Goal: Transaction & Acquisition: Purchase product/service

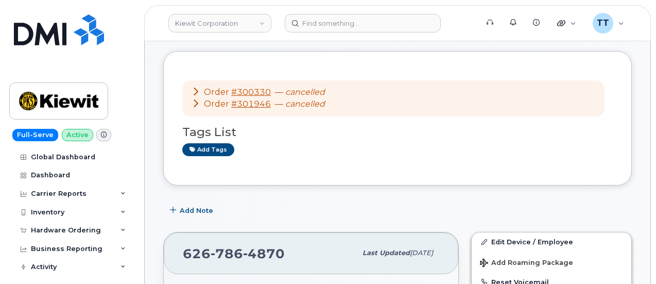
scroll to position [103, 0]
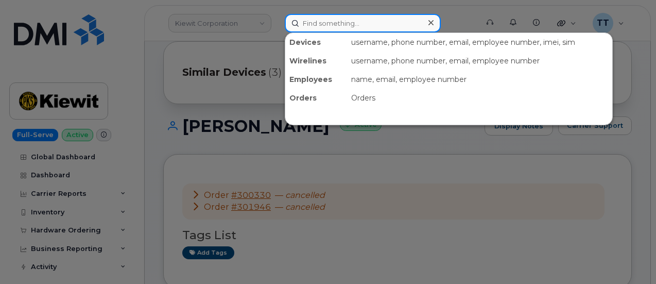
click at [327, 21] on input at bounding box center [363, 23] width 156 height 19
paste input "832-903-1766"
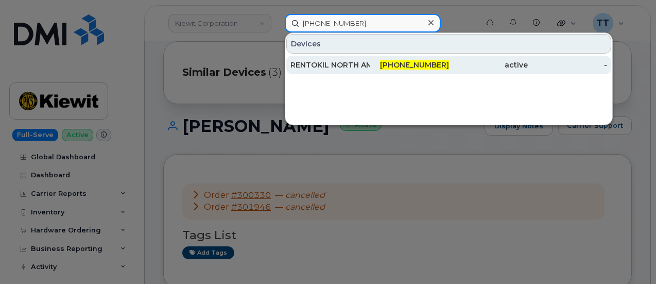
type input "832-903-1766"
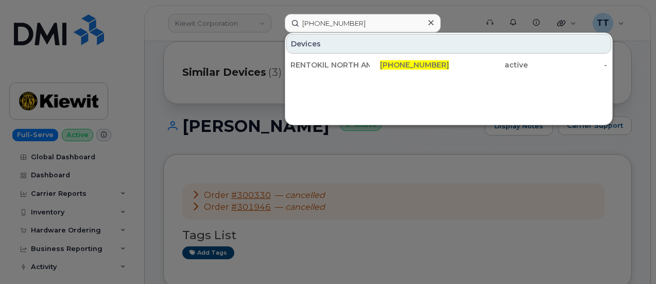
drag, startPoint x: 356, startPoint y: 64, endPoint x: 200, endPoint y: 64, distance: 156.5
click at [356, 64] on div "RENTOKIL NORTH AMERICA INC" at bounding box center [329, 65] width 79 height 10
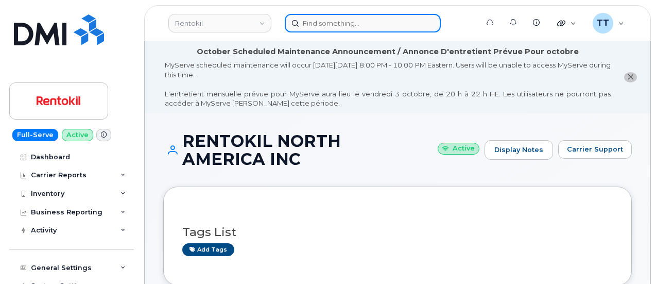
click at [328, 27] on input at bounding box center [363, 23] width 156 height 19
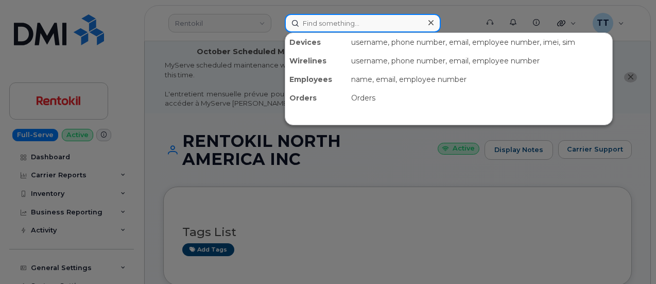
paste input "[PHONE_NUMBER]"
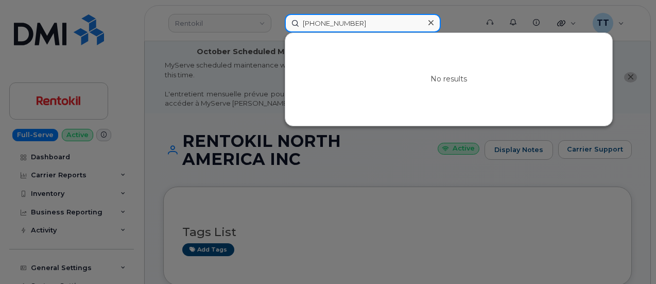
type input "702-498-6830"
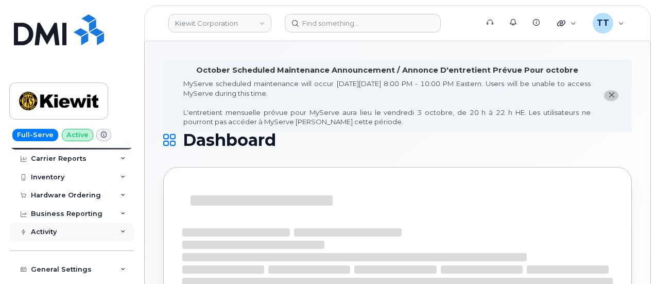
scroll to position [51, 0]
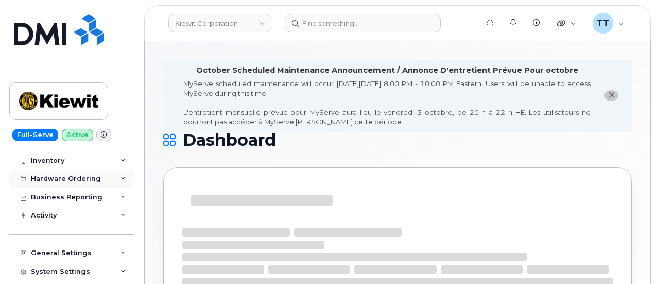
click at [72, 185] on div "Hardware Ordering" at bounding box center [71, 178] width 125 height 19
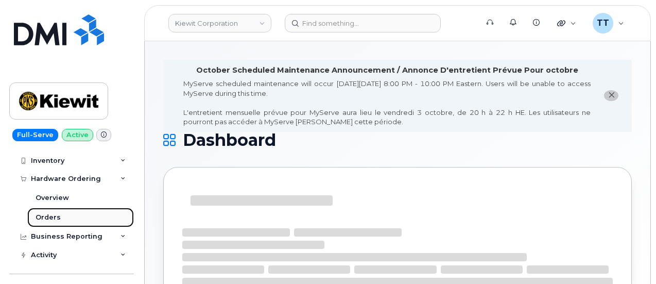
click at [72, 213] on link "Orders" at bounding box center [80, 217] width 107 height 20
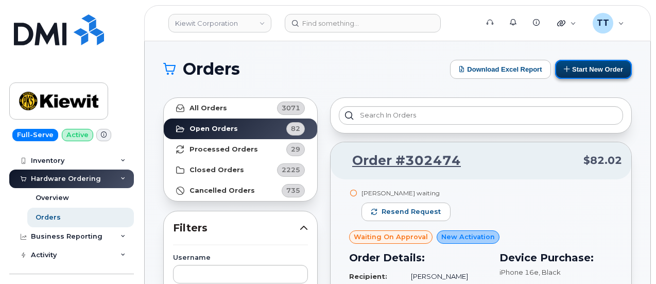
click at [569, 73] on button "Start New Order" at bounding box center [593, 69] width 77 height 19
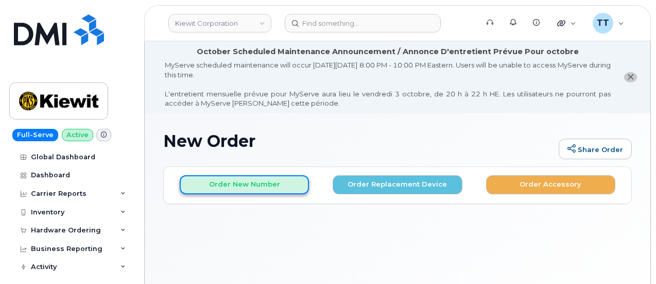
click at [238, 187] on button "Order New Number" at bounding box center [244, 184] width 129 height 19
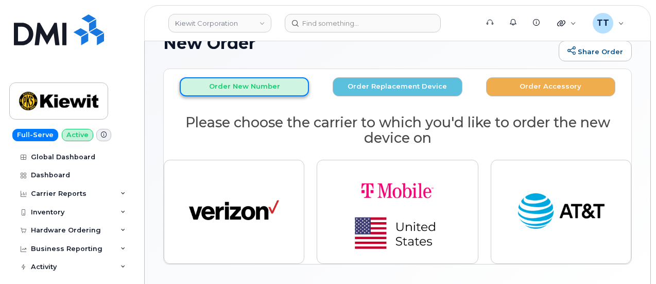
scroll to position [103, 0]
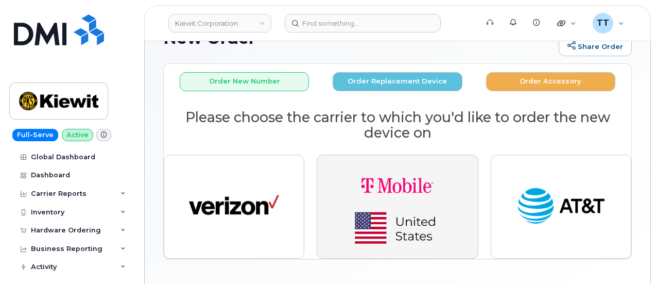
click at [365, 204] on img "button" at bounding box center [397, 206] width 144 height 86
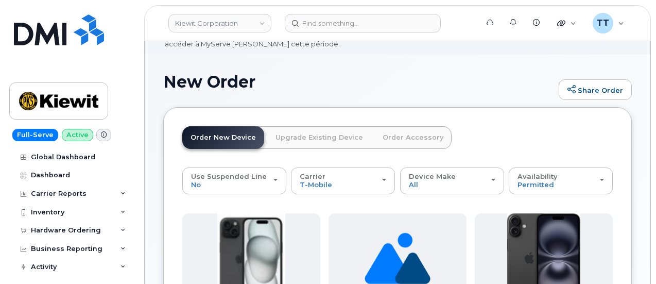
scroll to position [51, 0]
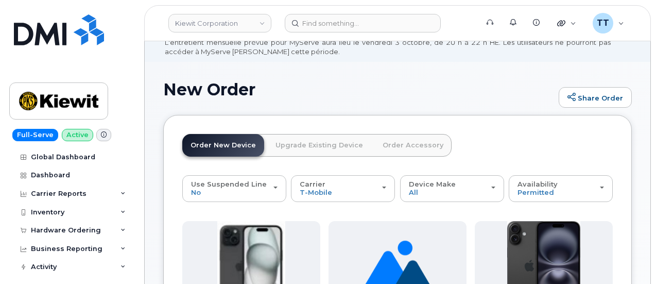
click at [394, 147] on link "Order Accessory" at bounding box center [412, 145] width 77 height 23
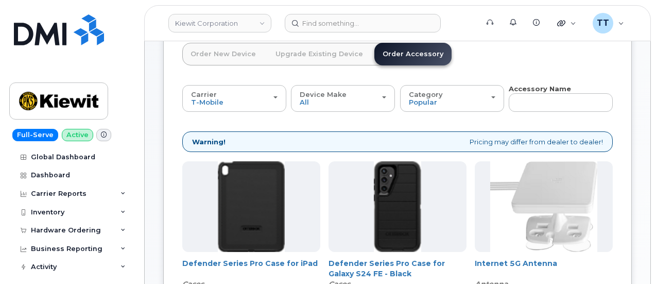
scroll to position [127, 0]
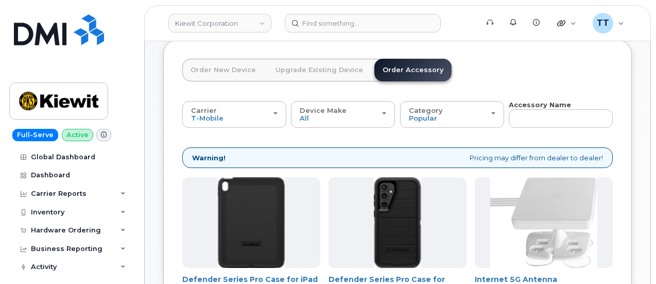
drag, startPoint x: 218, startPoint y: 76, endPoint x: 370, endPoint y: 70, distance: 152.5
click at [218, 76] on link "Order New Device" at bounding box center [223, 70] width 82 height 23
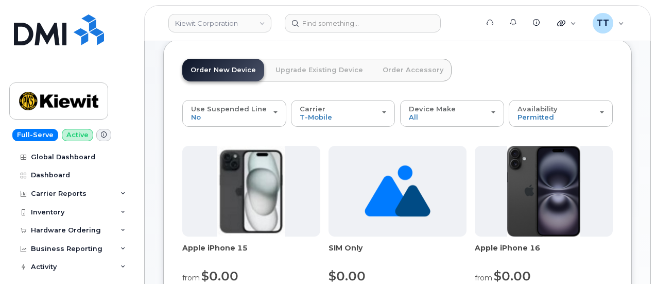
click at [384, 71] on link "Order Accessory" at bounding box center [412, 70] width 77 height 23
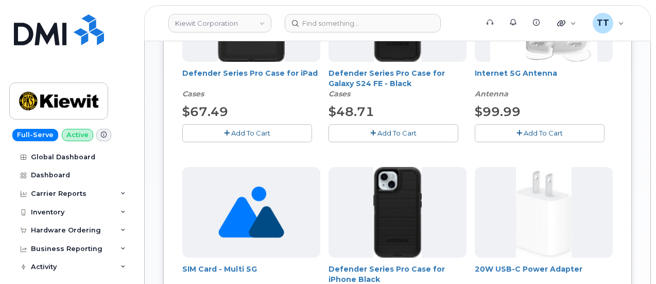
scroll to position [487, 0]
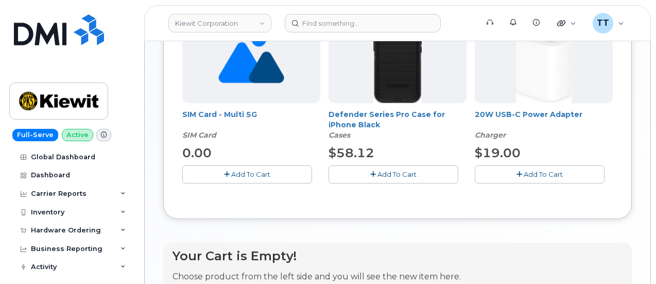
click at [231, 171] on span "Add To Cart" at bounding box center [250, 174] width 39 height 8
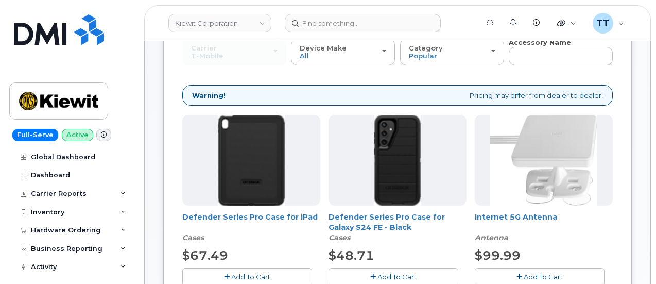
scroll to position [127, 0]
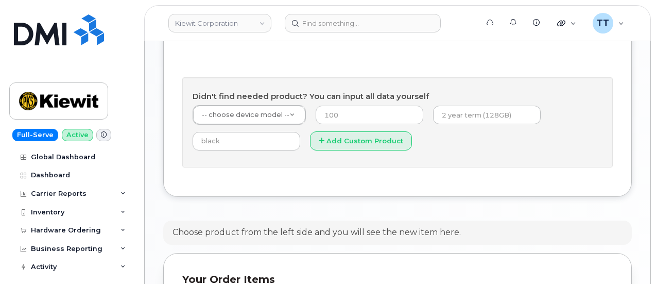
scroll to position [593, 0]
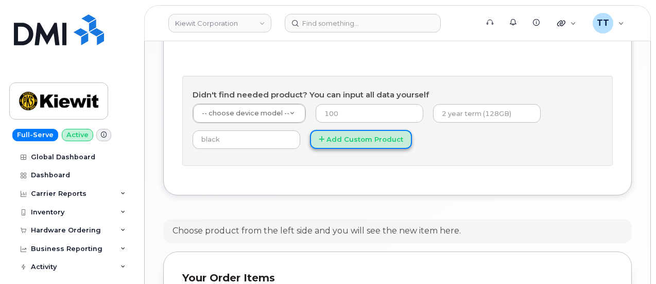
click at [310, 149] on button "Add Custom Product" at bounding box center [361, 139] width 102 height 19
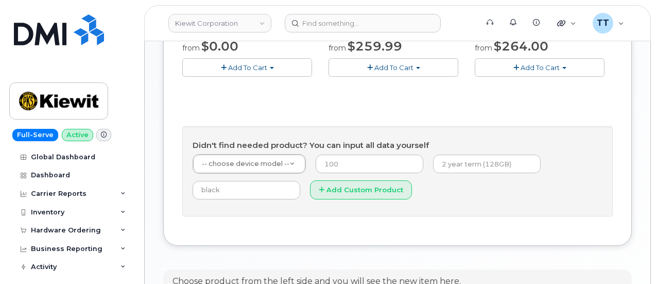
scroll to position [541, 0]
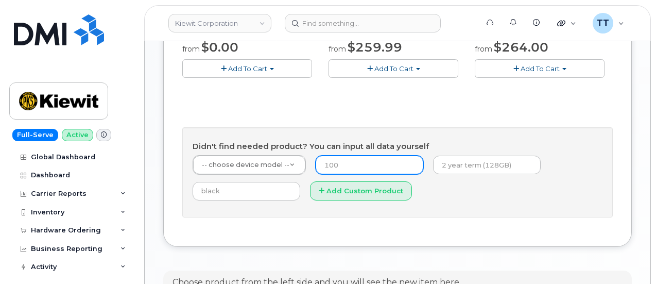
click at [318, 165] on input "number" at bounding box center [370, 164] width 108 height 19
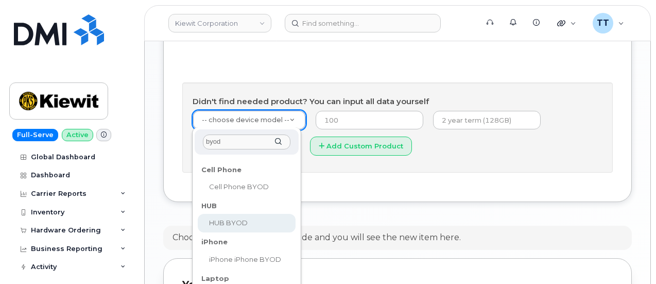
scroll to position [644, 0]
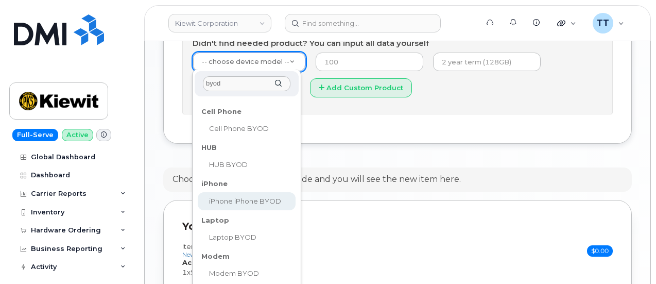
type input "byod"
select select "2421"
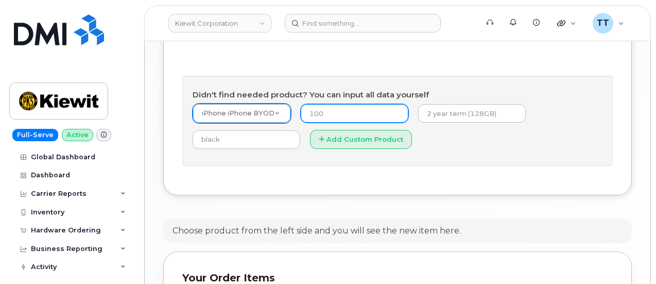
click at [326, 114] on input "number" at bounding box center [355, 113] width 108 height 19
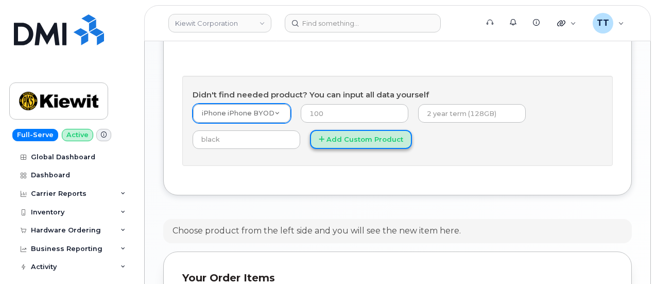
click at [310, 149] on button "Add Custom Product" at bounding box center [361, 139] width 102 height 19
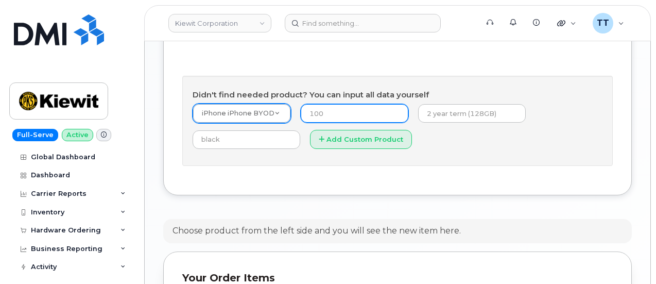
click at [339, 119] on input "number" at bounding box center [355, 113] width 108 height 19
click at [336, 114] on input "number" at bounding box center [355, 113] width 108 height 19
type input "1"
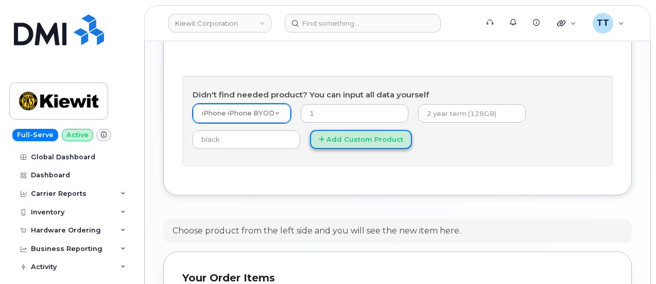
click at [310, 149] on button "Add Custom Product" at bounding box center [361, 139] width 102 height 19
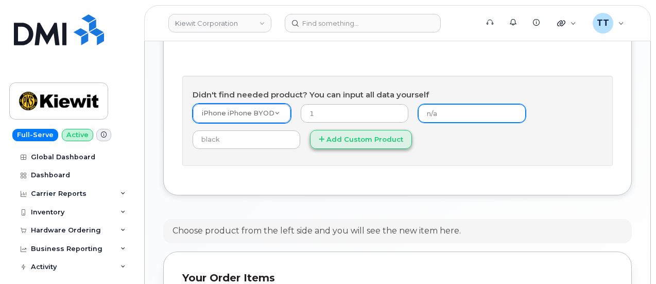
type input "n/a"
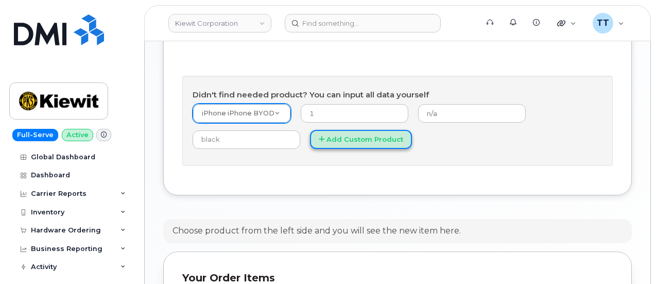
click at [310, 149] on button "Add Custom Product" at bounding box center [361, 139] width 102 height 19
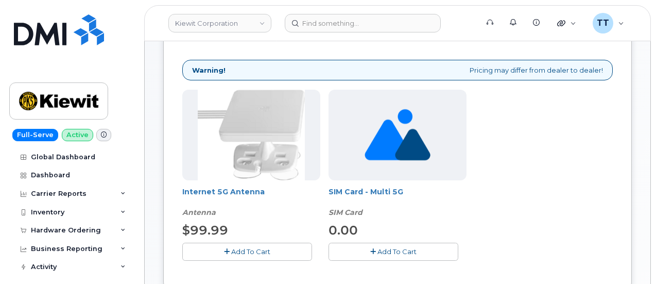
scroll to position [198, 0]
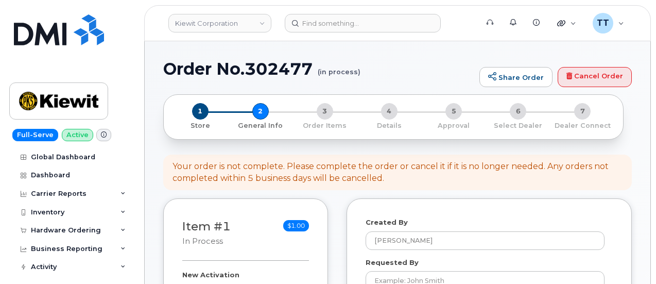
select select
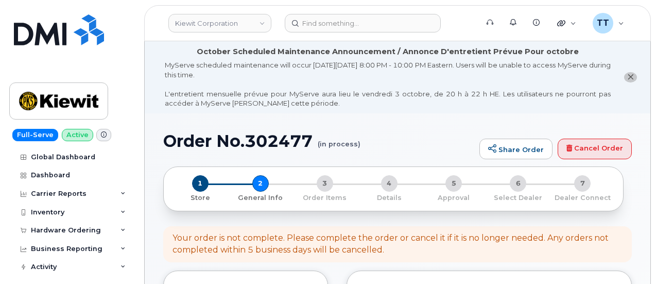
click at [232, 134] on h1 "Order No.302477 (in process)" at bounding box center [318, 141] width 311 height 18
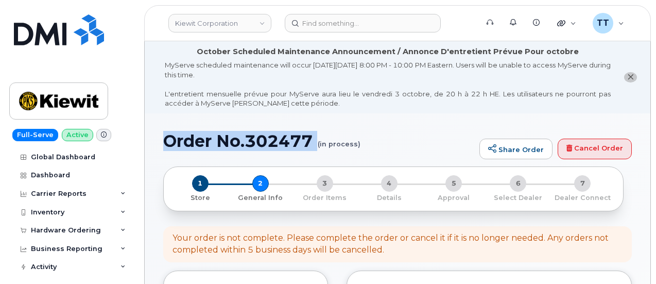
click at [232, 134] on h1 "Order No.302477 (in process)" at bounding box center [318, 141] width 311 height 18
copy h1 "Order No.302477"
click at [383, 145] on h1 "Order No.302477 (in process)" at bounding box center [318, 141] width 311 height 18
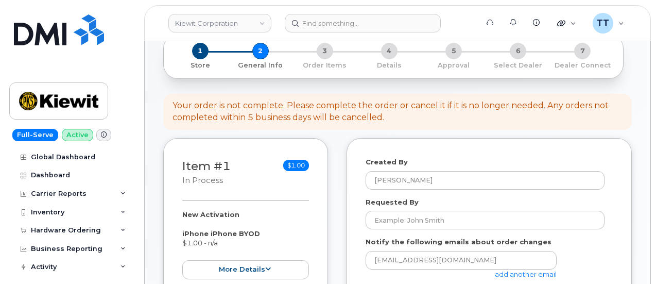
scroll to position [154, 0]
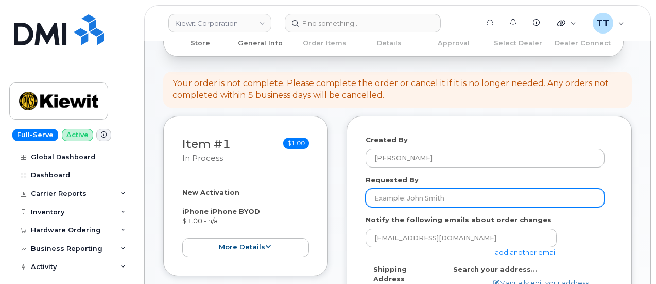
click at [408, 201] on input "Requested By" at bounding box center [485, 197] width 239 height 19
click at [393, 198] on input "Requested By" at bounding box center [485, 197] width 239 height 19
click at [427, 194] on input "Requested By" at bounding box center [485, 197] width 239 height 19
paste input "[PERSON_NAME]"
type input "[PERSON_NAME]"
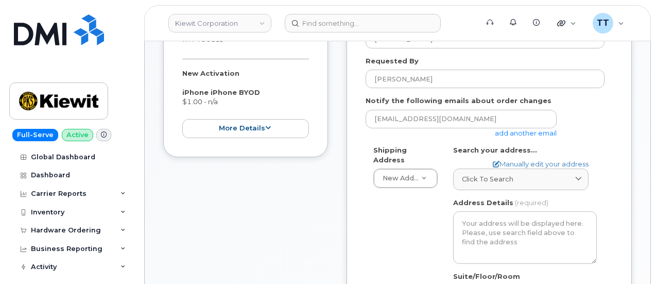
scroll to position [257, 0]
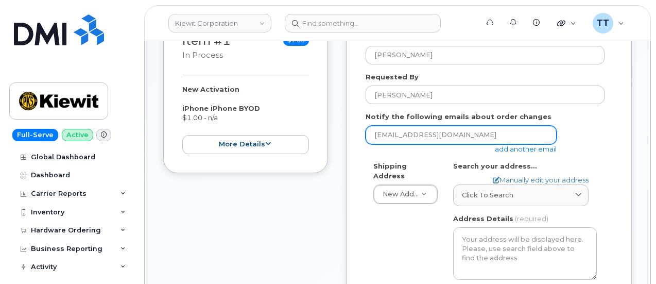
click at [439, 137] on input "[EMAIL_ADDRESS][DOMAIN_NAME]" at bounding box center [461, 135] width 191 height 19
paste input "[PERSON_NAME][EMAIL_ADDRESS][PERSON_NAME][PERSON_NAME][DOMAIN_NAME]"
click at [373, 136] on input "[PERSON_NAME][EMAIL_ADDRESS][PERSON_NAME][PERSON_NAME][DOMAIN_NAME]" at bounding box center [461, 135] width 191 height 19
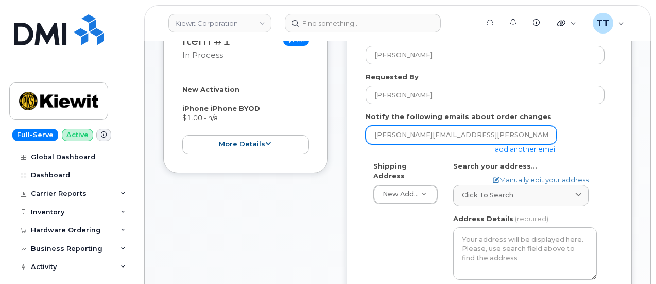
type input "[PERSON_NAME][EMAIL_ADDRESS][PERSON_NAME][PERSON_NAME][DOMAIN_NAME]"
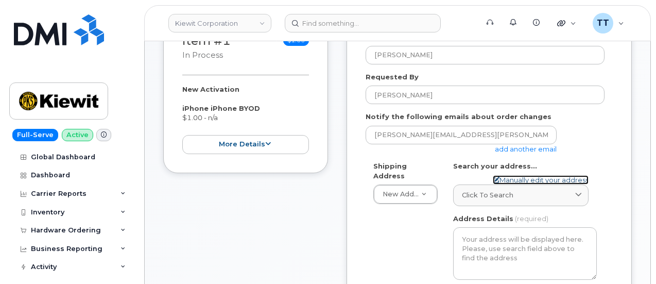
drag, startPoint x: 513, startPoint y: 178, endPoint x: 511, endPoint y: 186, distance: 8.6
click at [513, 178] on link "Manually edit your address" at bounding box center [541, 180] width 96 height 10
select select
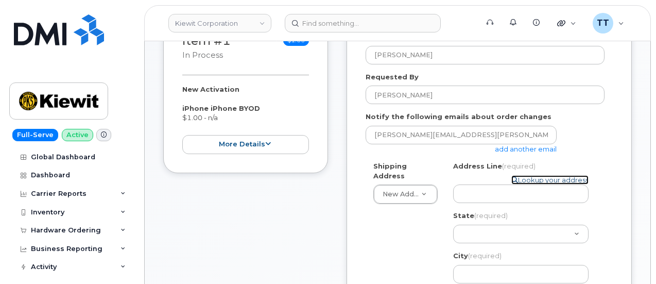
click at [537, 180] on link "Lookup your address" at bounding box center [549, 180] width 77 height 10
select select
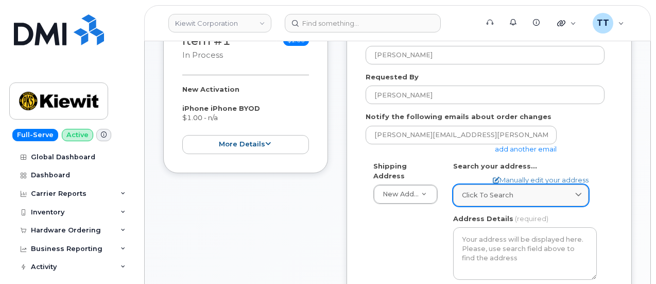
click at [507, 190] on span "Click to search" at bounding box center [487, 195] width 51 height 10
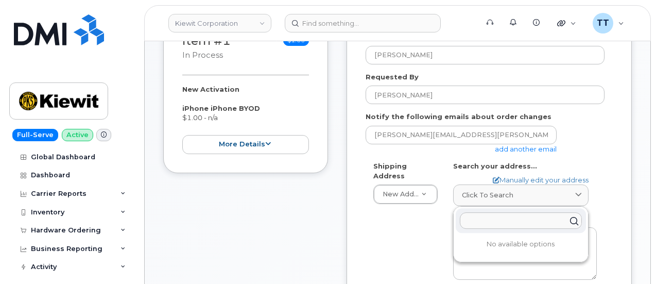
paste input "11501 42nd St Plattsmouth, NE 68048"
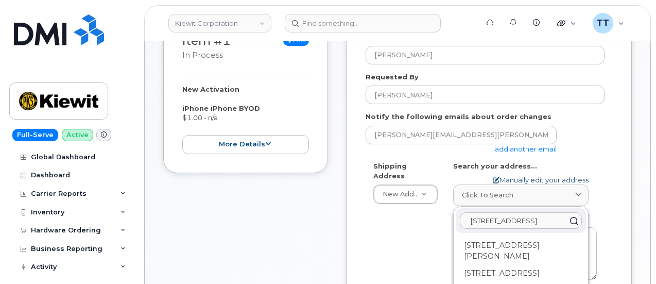
type input "11501 42nd St Plattsmouth, NE 68048"
click at [517, 180] on link "Manually edit your address" at bounding box center [541, 180] width 96 height 10
select select
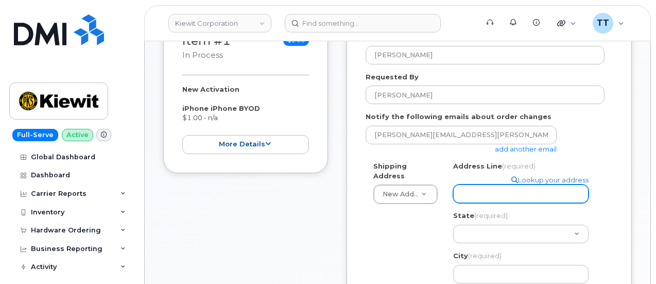
click at [485, 191] on input "Address Line (required)" at bounding box center [520, 193] width 135 height 19
drag, startPoint x: 485, startPoint y: 191, endPoint x: 471, endPoint y: 192, distance: 13.9
click at [471, 192] on input "Address Line (required)" at bounding box center [520, 193] width 135 height 19
click at [496, 191] on input "Address Line (required)" at bounding box center [520, 193] width 135 height 19
paste input "11501 42nd St Plattsmouth, NE 68048"
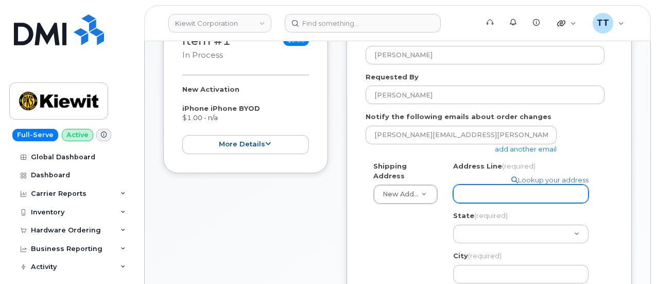
select select
type input "11501 42nd St Plattsmouth, NE 68048"
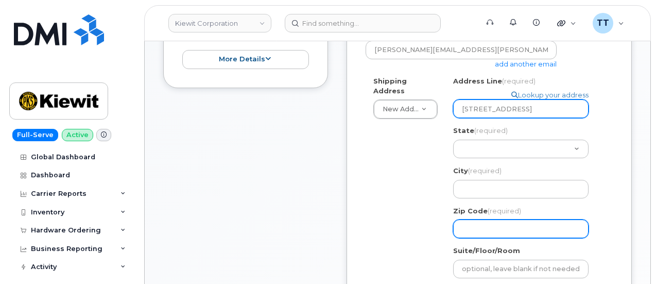
scroll to position [360, 0]
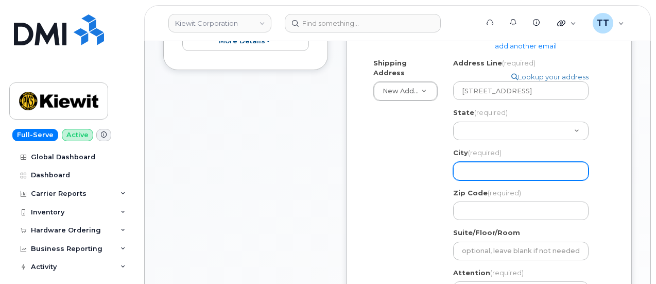
click at [494, 171] on input "City (required)" at bounding box center [520, 171] width 135 height 19
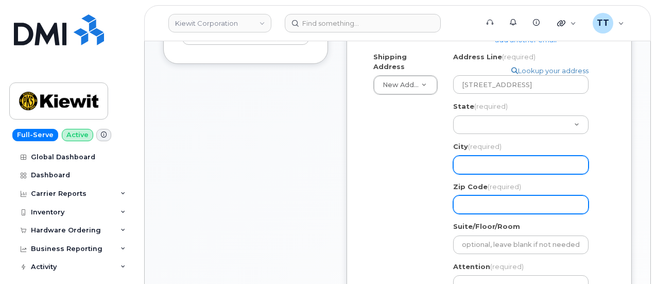
scroll to position [309, 0]
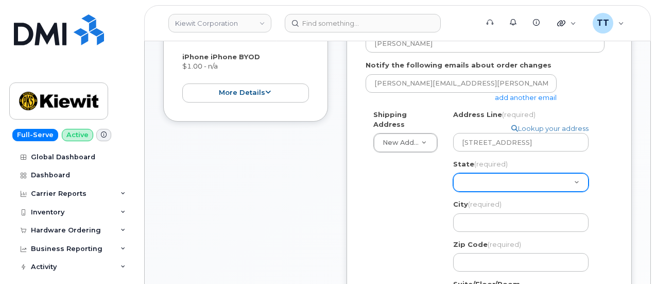
click at [493, 191] on select "Alabama Alaska American Samoa Arizona Arkansas California Colorado Connecticut …" at bounding box center [520, 182] width 135 height 19
select select "NE"
click at [453, 173] on select "Alabama Alaska American Samoa Arizona Arkansas California Colorado Connecticut …" at bounding box center [520, 182] width 135 height 19
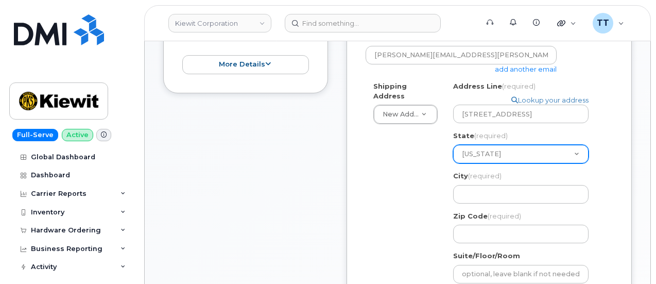
scroll to position [360, 0]
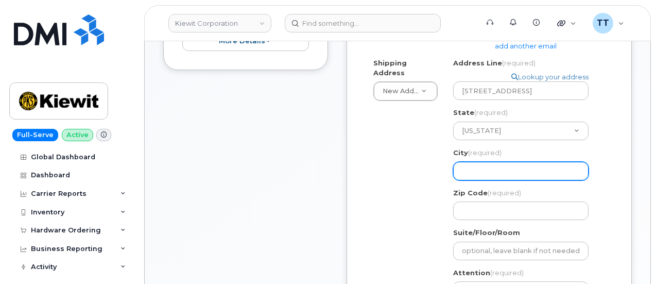
click at [488, 168] on input "City (required)" at bounding box center [520, 171] width 135 height 19
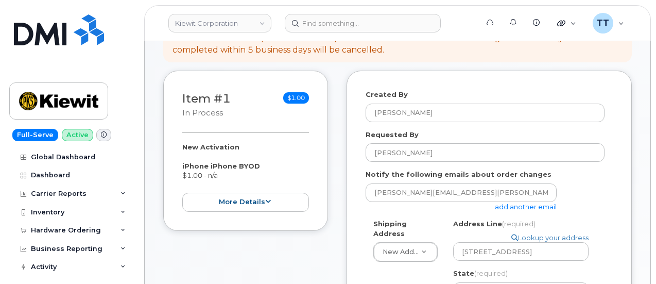
scroll to position [309, 0]
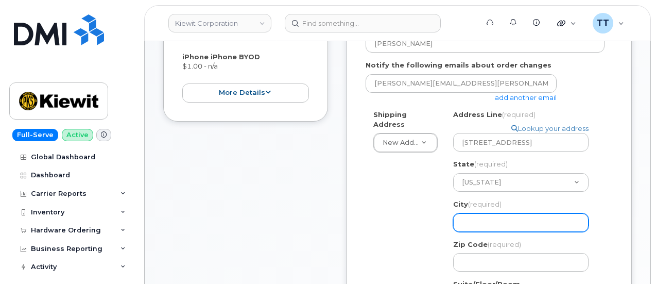
click at [481, 224] on input "City (required)" at bounding box center [520, 222] width 135 height 19
paste input "Plattsmouth"
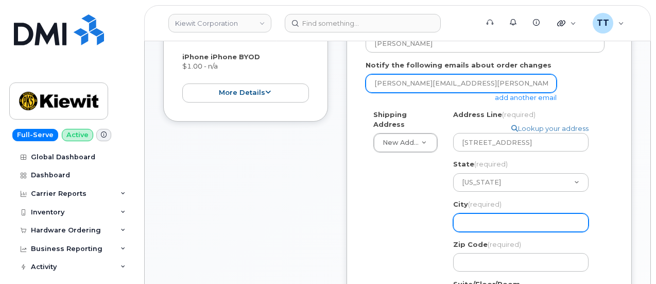
select select
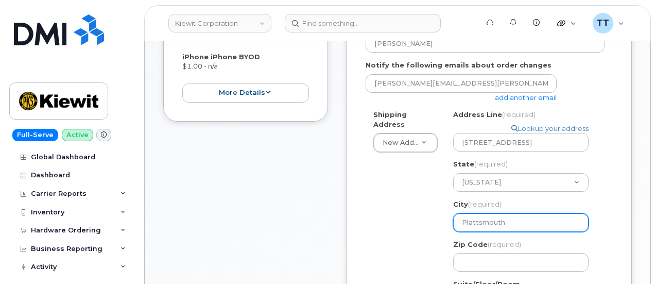
type input "Plattsmouth"
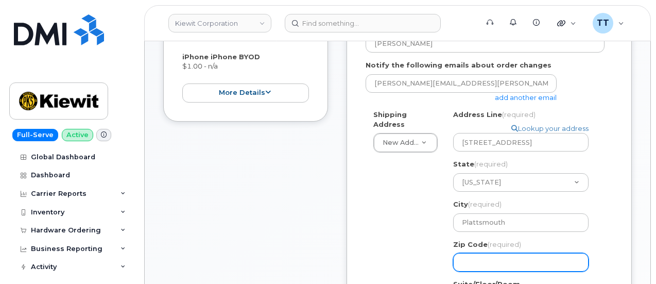
click at [508, 264] on input "Zip Code (required)" at bounding box center [520, 262] width 135 height 19
paste input "68048"
select select
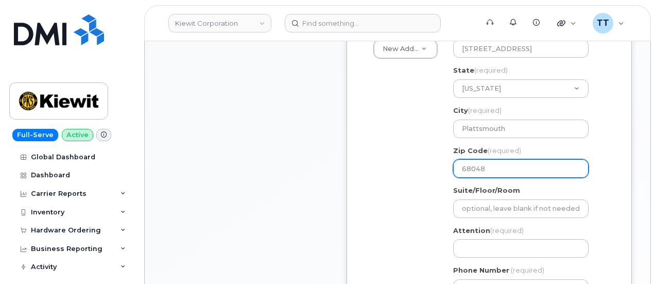
scroll to position [412, 0]
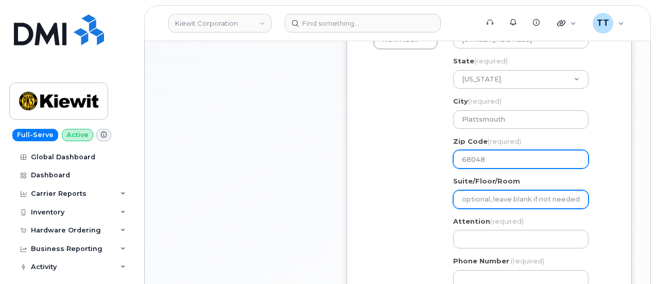
type input "68048"
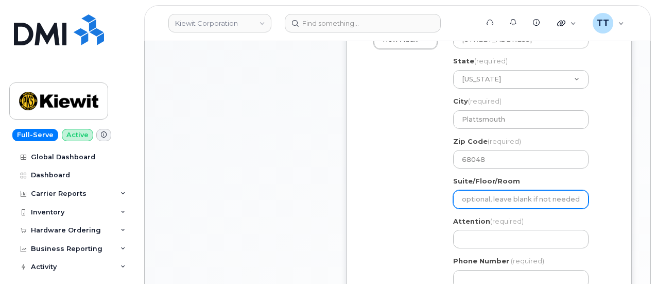
click at [500, 197] on input "Suite/Floor/Room" at bounding box center [520, 199] width 135 height 19
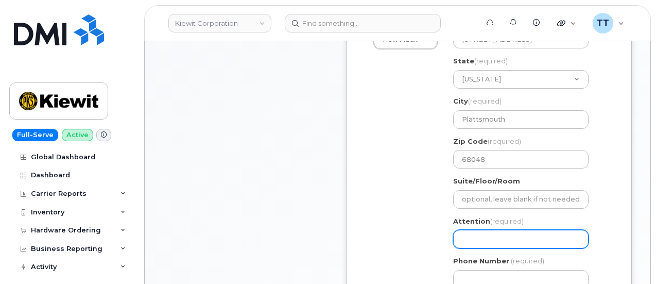
click at [507, 243] on input "Attention (required)" at bounding box center [520, 239] width 135 height 19
click at [488, 246] on input "Attention (required)" at bounding box center [520, 239] width 135 height 19
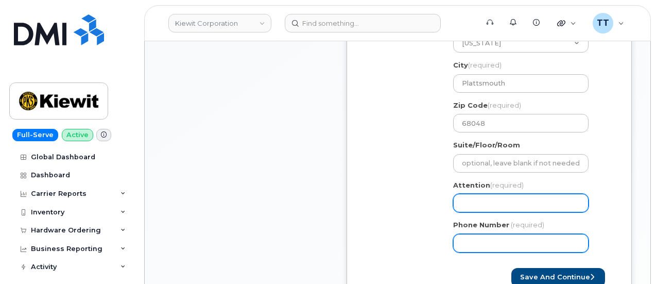
scroll to position [463, 0]
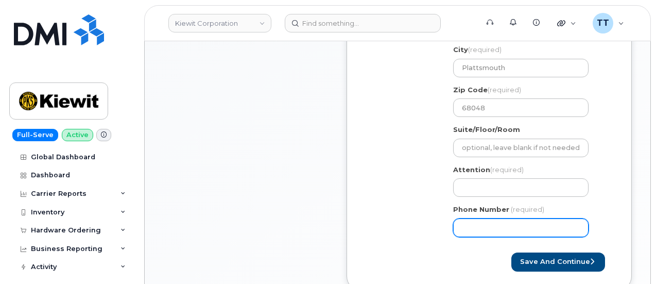
click at [484, 228] on input "Phone Number" at bounding box center [520, 227] width 135 height 19
paste input "7193138672"
click at [494, 224] on input "Phone Number" at bounding box center [520, 227] width 135 height 19
select select
type input "7193138672"
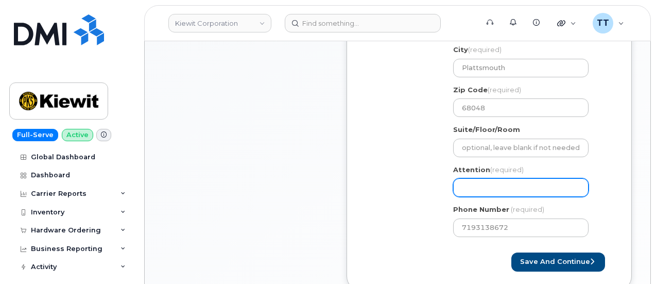
click at [468, 186] on input "Attention (required)" at bounding box center [520, 187] width 135 height 19
click at [500, 184] on input "Attention (required)" at bounding box center [520, 187] width 135 height 19
paste input "CS0808250"
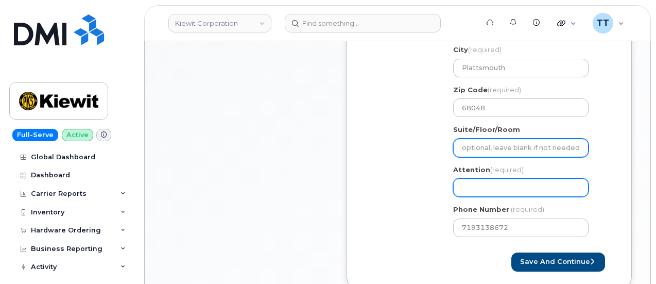
select select
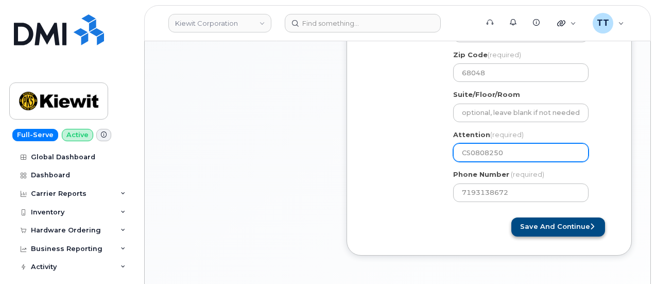
scroll to position [515, 0]
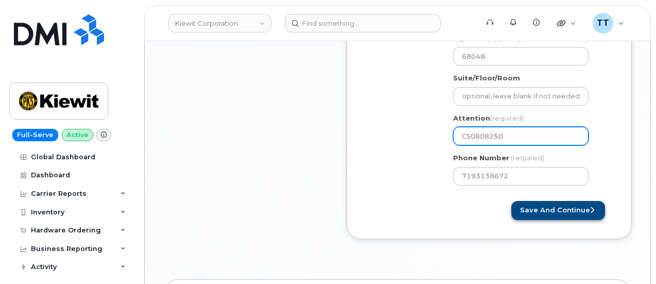
type input "CS0808250"
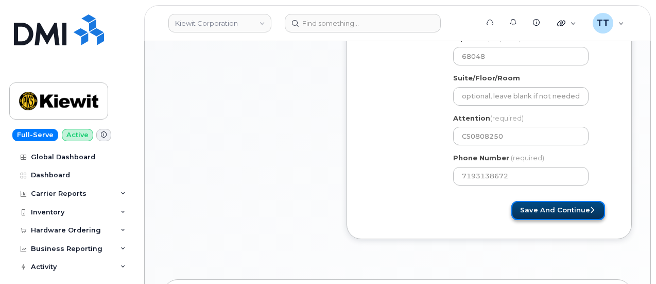
click at [545, 206] on button "Save and Continue" at bounding box center [558, 210] width 94 height 19
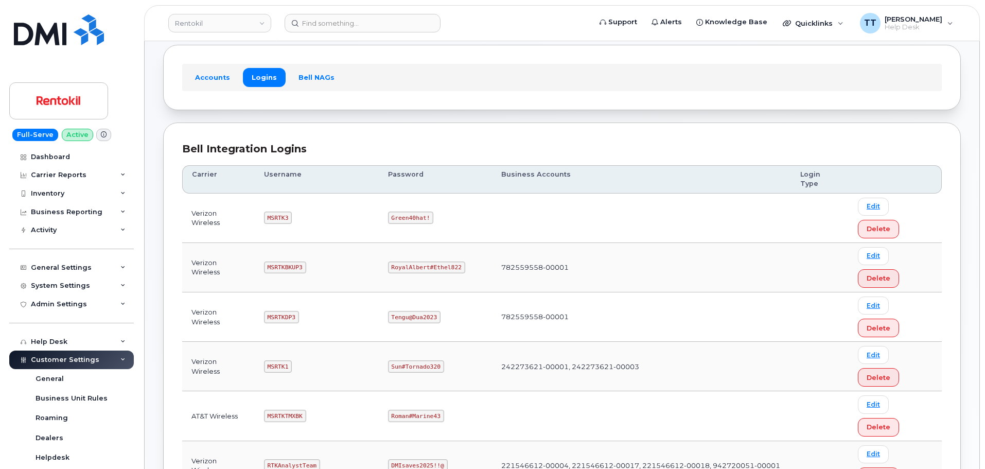
scroll to position [103, 0]
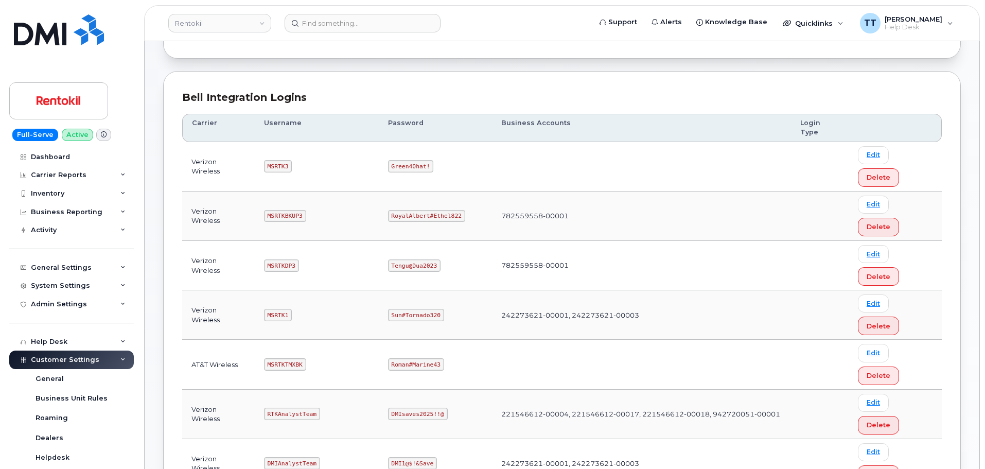
copy code "Coventry#Hoard327"
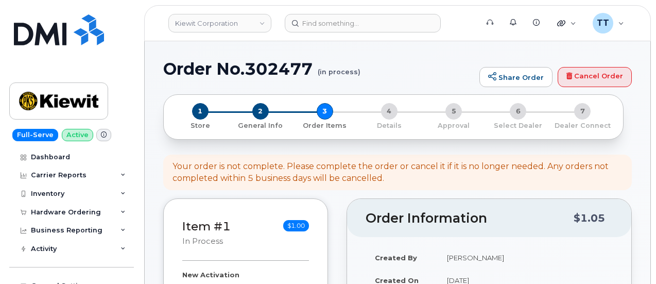
select select
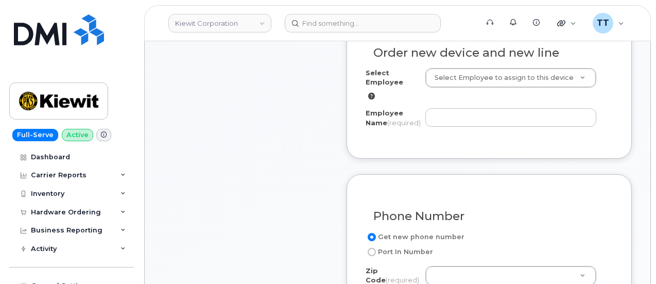
scroll to position [566, 0]
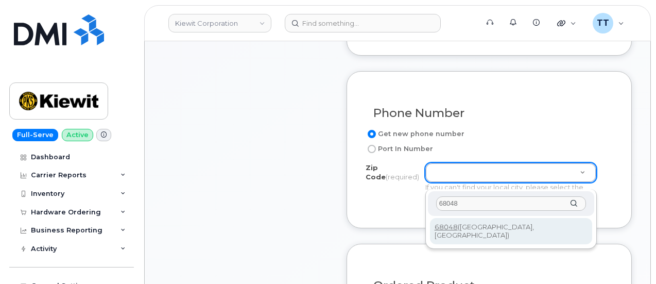
type input "68048"
type input "68048 ([GEOGRAPHIC_DATA], [GEOGRAPHIC_DATA])"
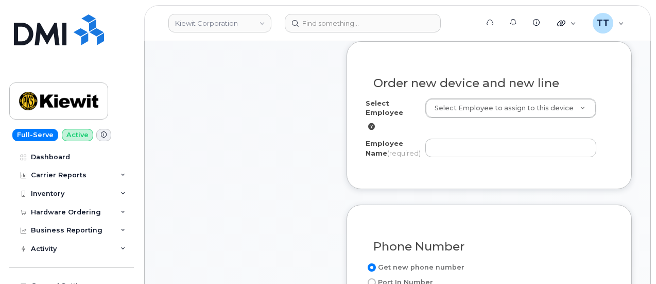
scroll to position [412, 0]
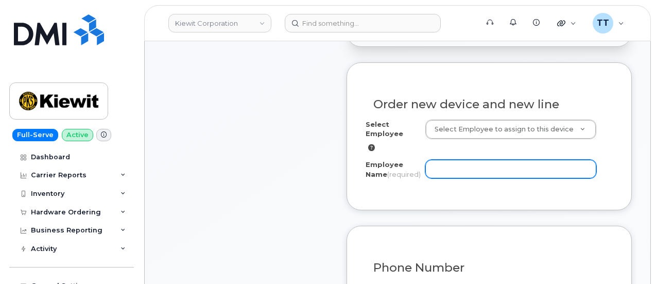
click at [455, 171] on input "Employee Name (required)" at bounding box center [510, 169] width 171 height 19
paste input "[PERSON_NAME]"
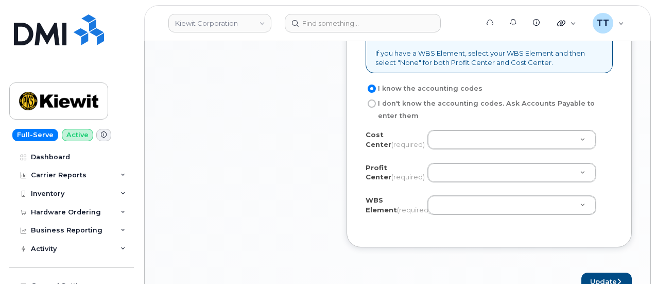
scroll to position [978, 0]
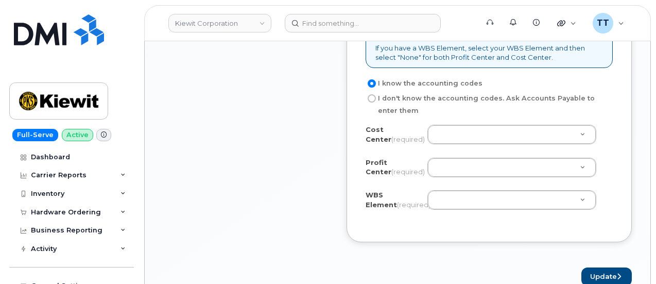
type input "[PERSON_NAME]"
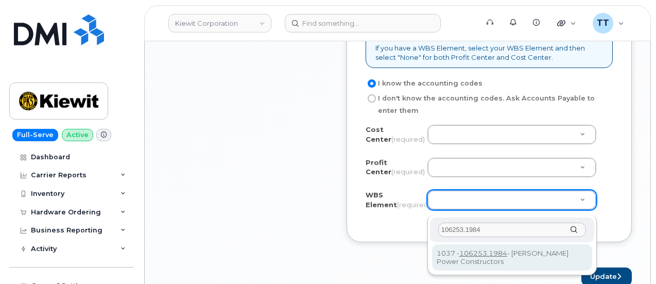
type input "106253.1984"
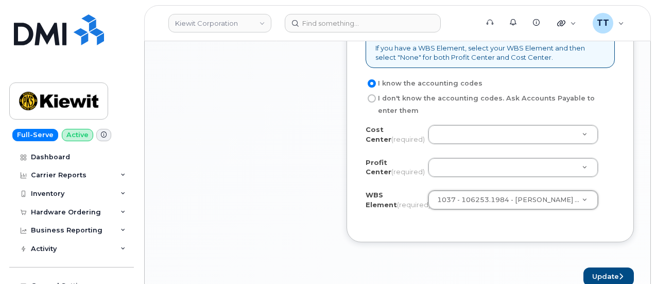
drag, startPoint x: 459, startPoint y: 175, endPoint x: 465, endPoint y: 167, distance: 9.5
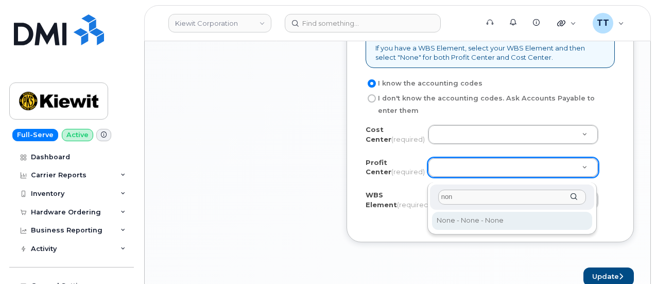
type input "non"
select select "None"
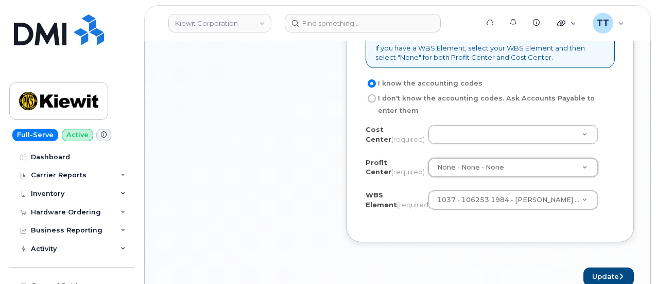
click at [445, 129] on div "I know the accounting codes I don't know the accounting codes. Ask Accounts Pay…" at bounding box center [490, 150] width 249 height 146
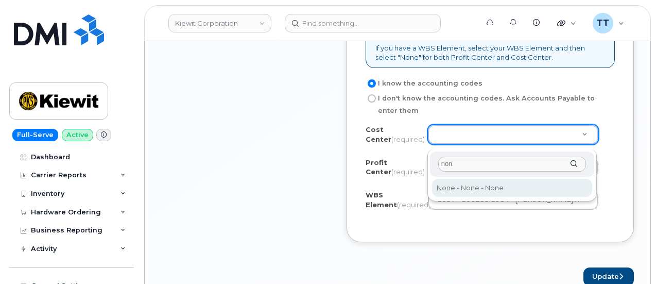
type input "non"
drag, startPoint x: 455, startPoint y: 187, endPoint x: 460, endPoint y: 188, distance: 5.4
type input "None"
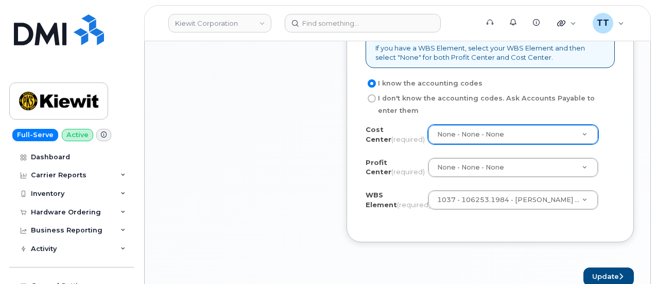
scroll to position [1030, 0]
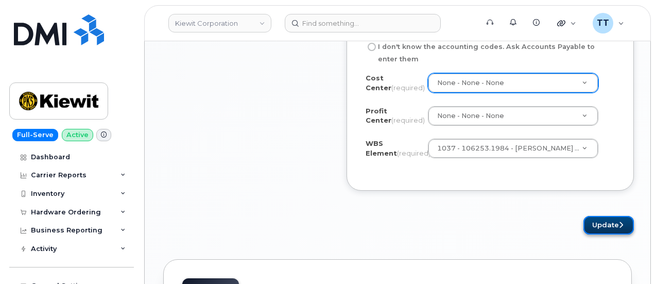
click at [588, 234] on button "Update" at bounding box center [608, 225] width 50 height 19
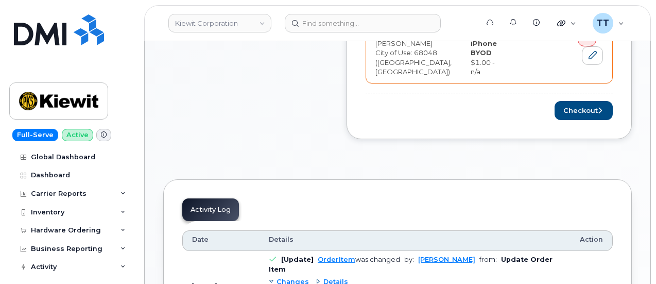
scroll to position [535, 0]
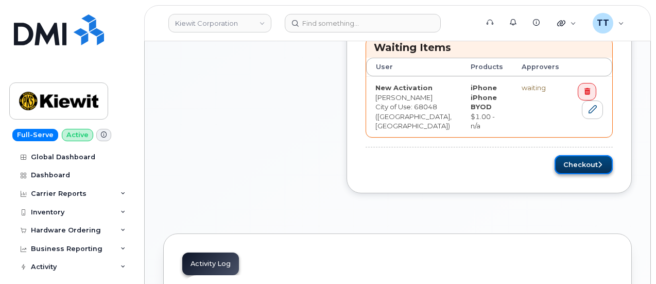
click at [586, 161] on button "Checkout" at bounding box center [584, 164] width 58 height 19
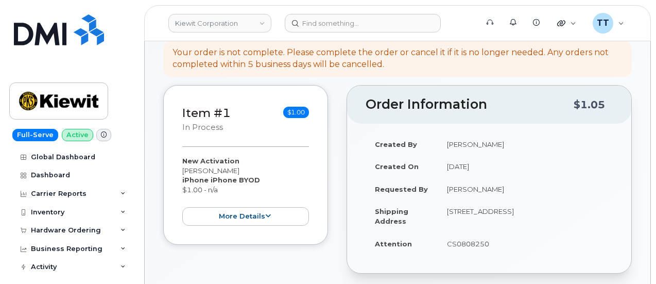
scroll to position [226, 0]
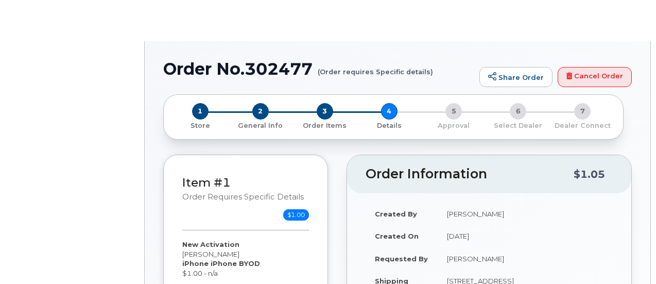
select select
select select "Bus Unl Select Subsidy 2.0 B"
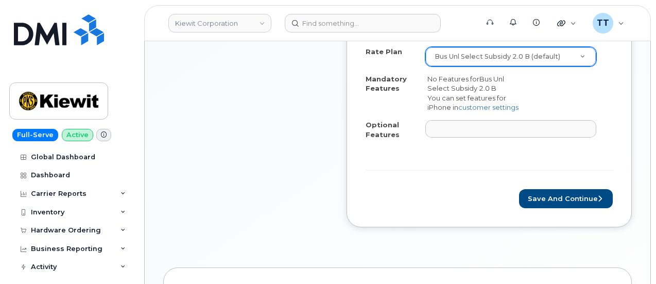
scroll to position [535, 0]
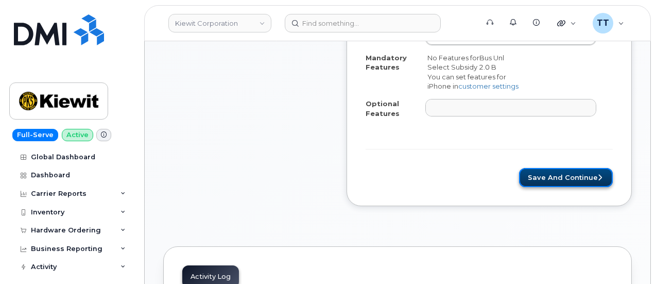
click at [543, 172] on button "Save and Continue" at bounding box center [566, 177] width 94 height 19
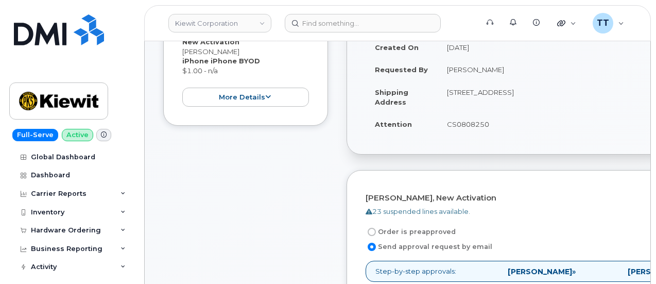
scroll to position [515, 0]
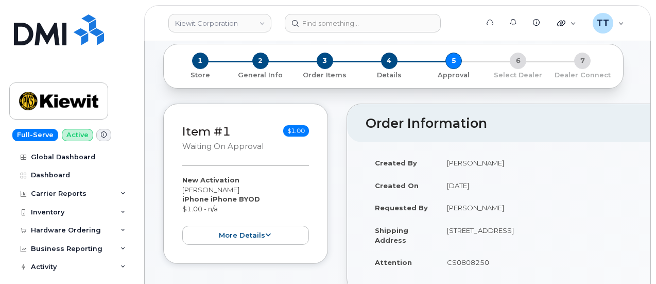
scroll to position [103, 0]
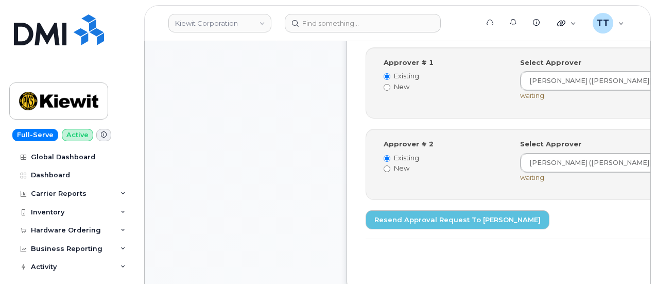
scroll to position [566, 0]
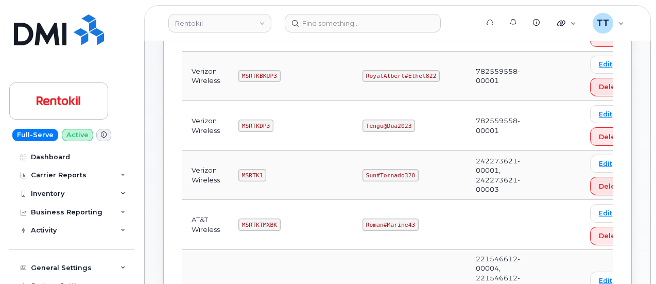
scroll to position [309, 0]
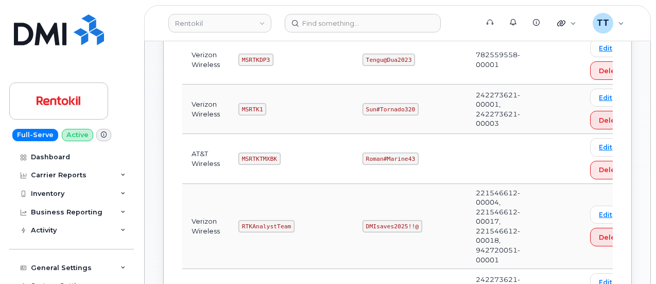
click at [380, 110] on code "Sun#Tornado320" at bounding box center [390, 109] width 56 height 12
copy code "Sun#Tornado320"
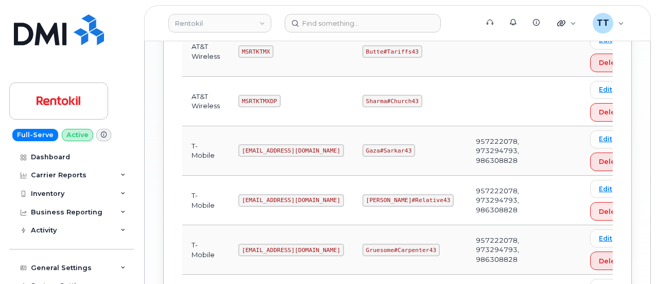
scroll to position [1101, 0]
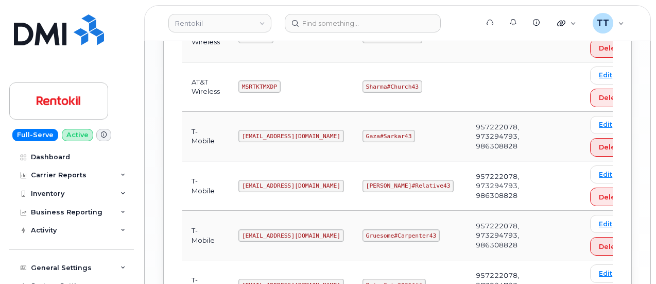
click at [259, 130] on code "Ms-rentokil@dminc.com" at bounding box center [291, 136] width 106 height 12
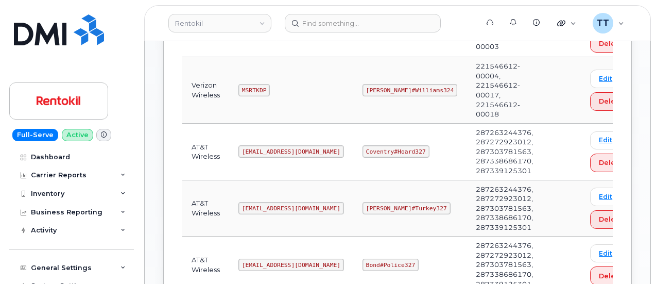
scroll to position [586, 0]
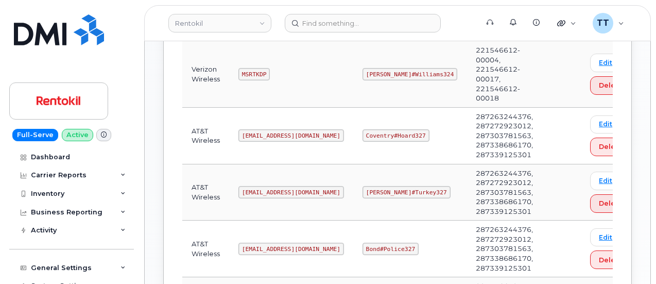
click at [267, 129] on code "Ms-rentokil@dminc.com" at bounding box center [291, 135] width 106 height 12
copy code "Ms-rentokil@dminc.com"
click at [302, 110] on td "Ms-rentokil@dminc.com" at bounding box center [291, 136] width 124 height 57
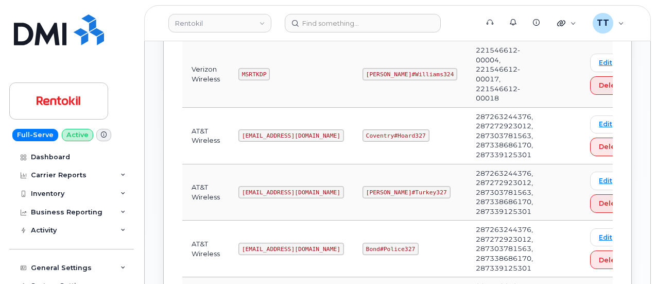
click at [374, 186] on code "George#Turkey327" at bounding box center [406, 192] width 88 height 12
copy code "George#Turkey327"
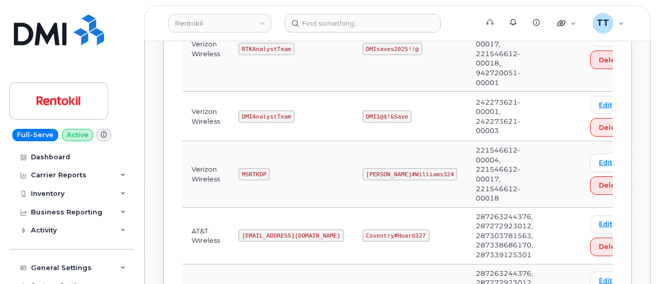
scroll to position [637, 0]
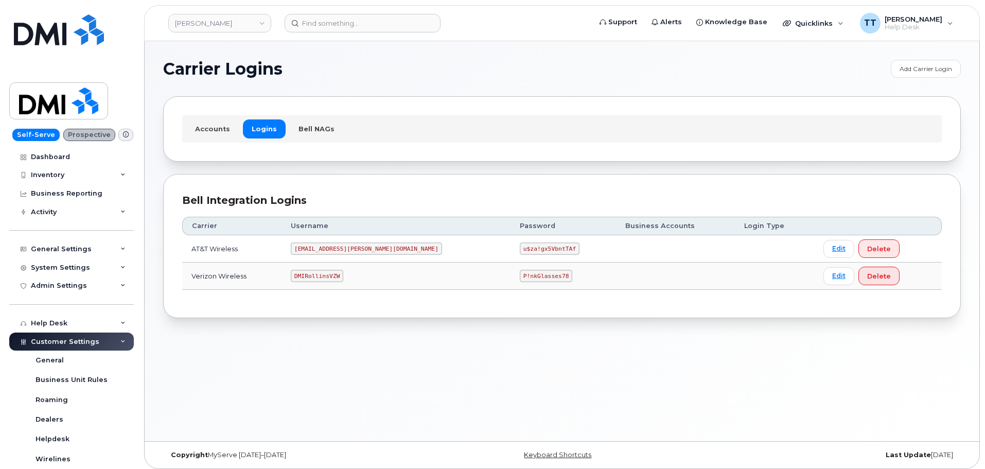
click at [332, 246] on code "[EMAIL_ADDRESS][PERSON_NAME][DOMAIN_NAME]" at bounding box center [366, 249] width 151 height 12
drag, startPoint x: 332, startPoint y: 246, endPoint x: 320, endPoint y: 276, distance: 32.8
click at [320, 276] on code "DMIRollinsVZW" at bounding box center [317, 276] width 53 height 12
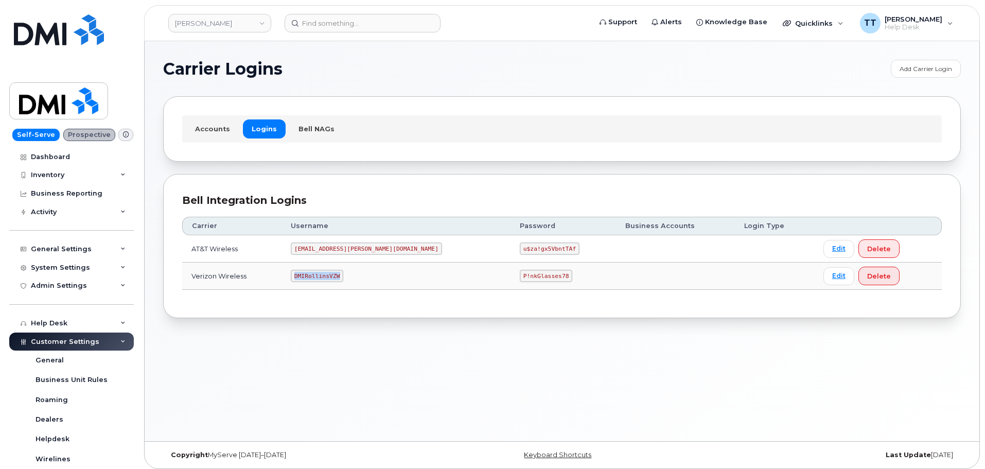
click at [320, 276] on code "DMIRollinsVZW" at bounding box center [317, 276] width 53 height 12
copy code "DMIRollinsVZW"
click at [520, 274] on code "P!nkGlasses78" at bounding box center [546, 276] width 53 height 12
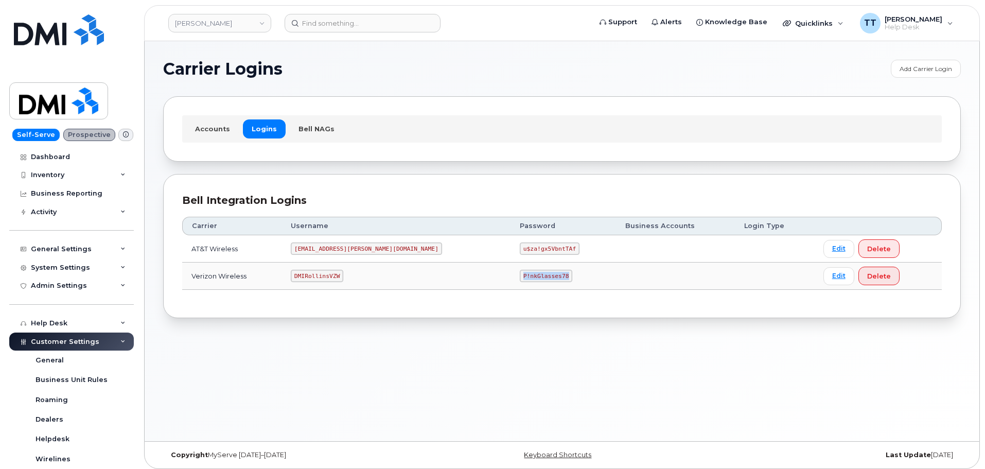
click at [520, 274] on code "P!nkGlasses78" at bounding box center [546, 276] width 53 height 12
copy code "P!nkGlasses78"
click at [426, 320] on div "Carrier Logins Add Carrier Login Accounts Logins Bell NAGs Bell Integration Log…" at bounding box center [562, 241] width 835 height 400
